Goal: Check status: Check status

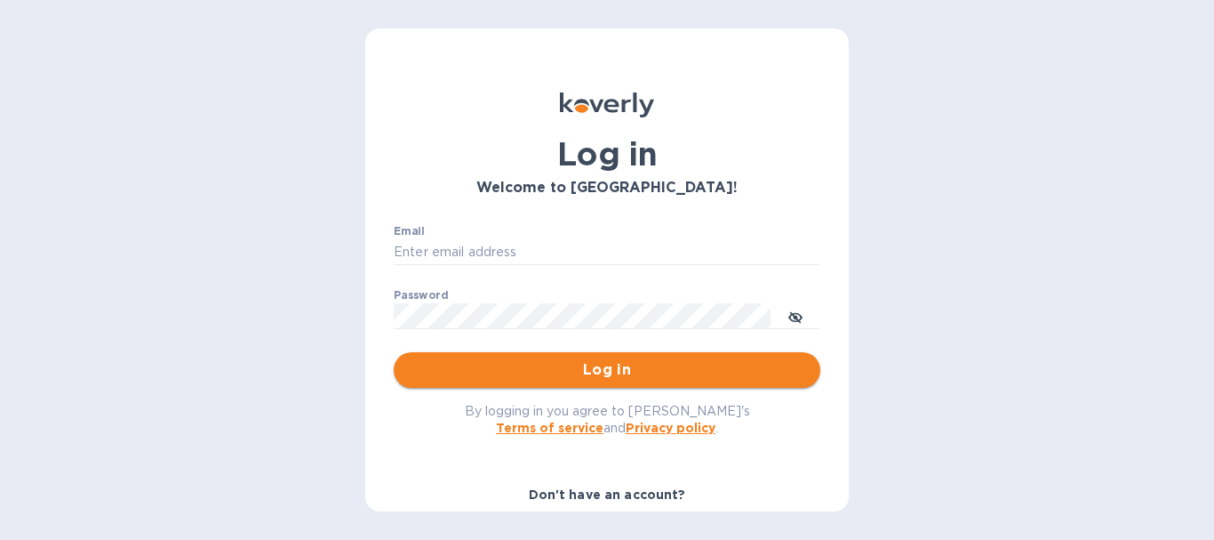
type input "[EMAIL_ADDRESS][DOMAIN_NAME]"
click at [581, 383] on button "Log in" at bounding box center [607, 370] width 427 height 36
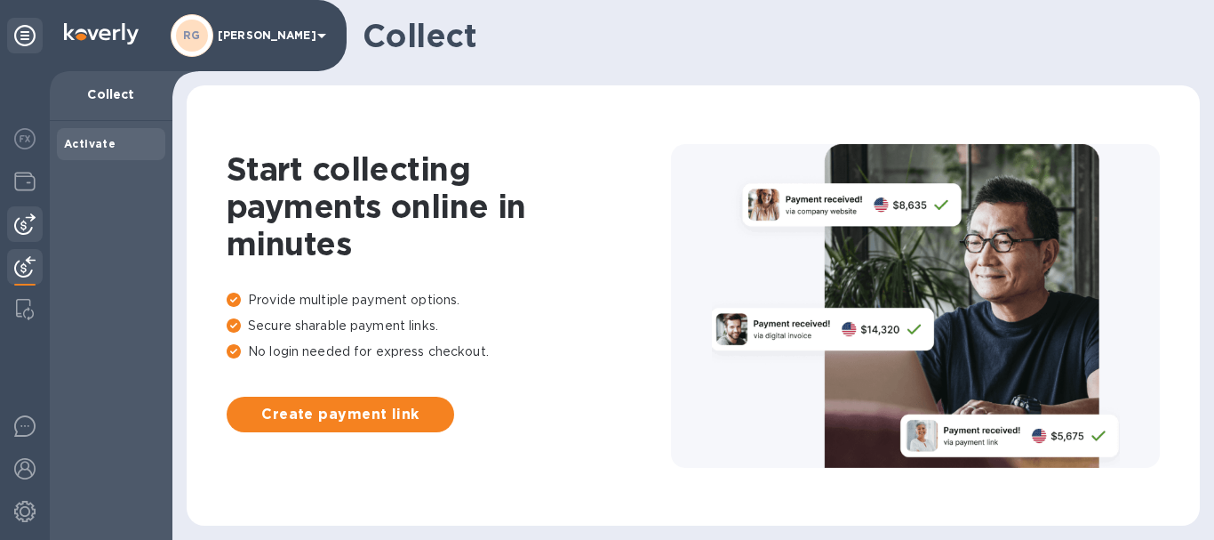
click at [34, 220] on img at bounding box center [24, 223] width 21 height 21
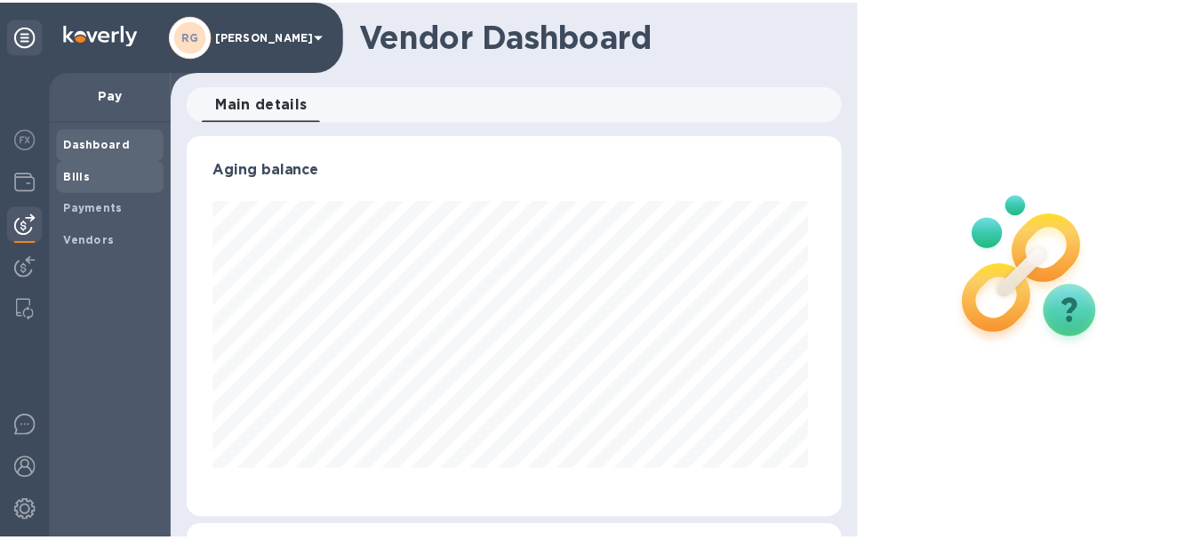
scroll to position [384, 656]
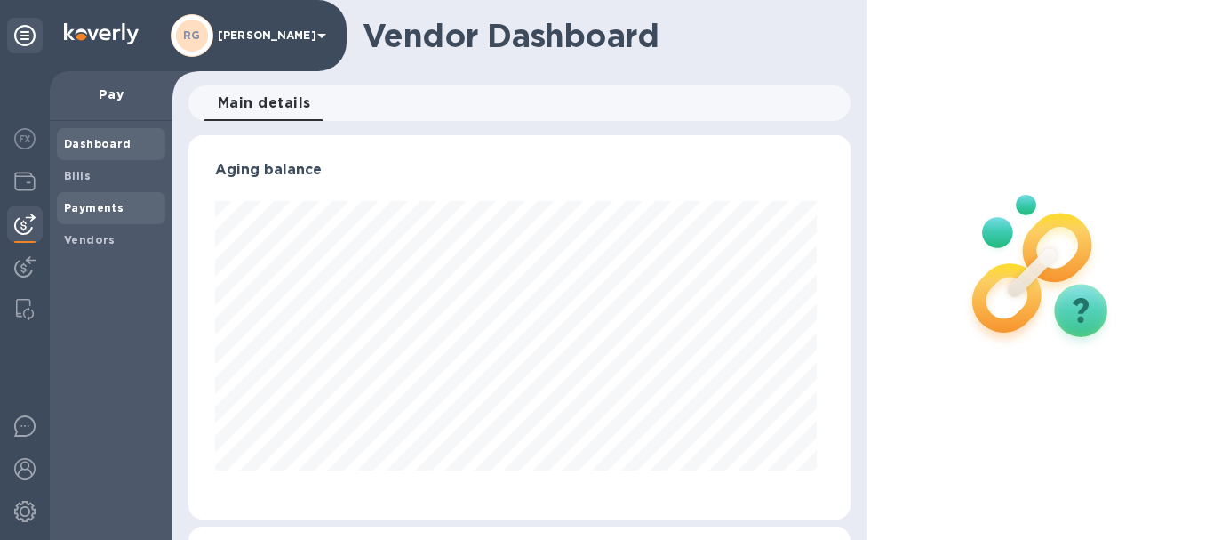
click at [103, 203] on b "Payments" at bounding box center [94, 207] width 60 height 13
